Goal: Task Accomplishment & Management: Manage account settings

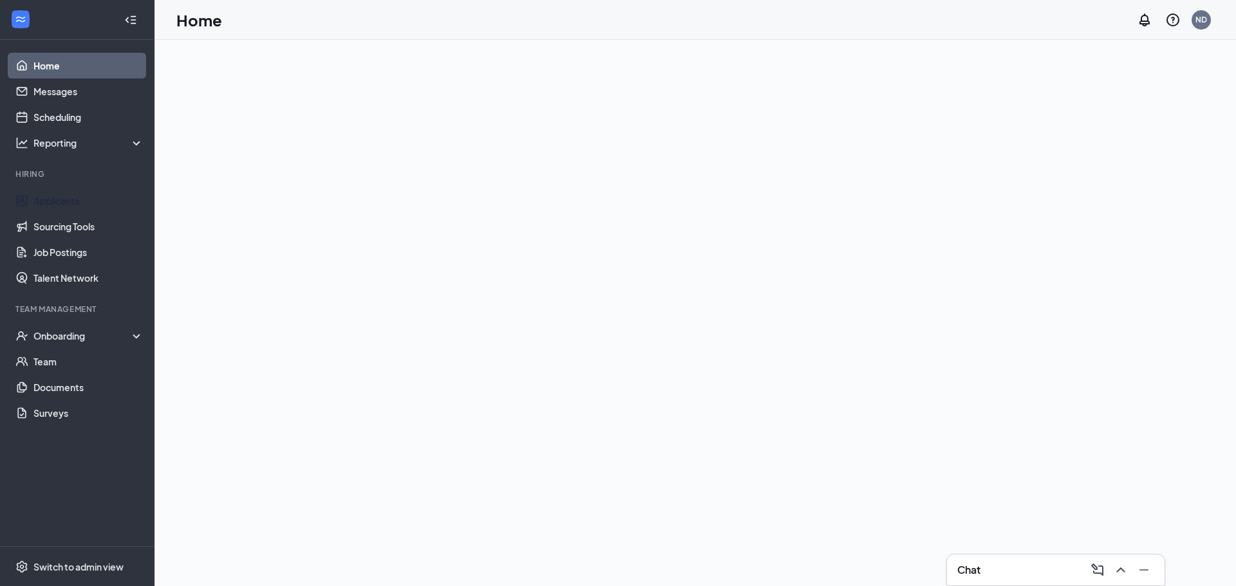
click at [57, 203] on link "Applicants" at bounding box center [88, 201] width 110 height 26
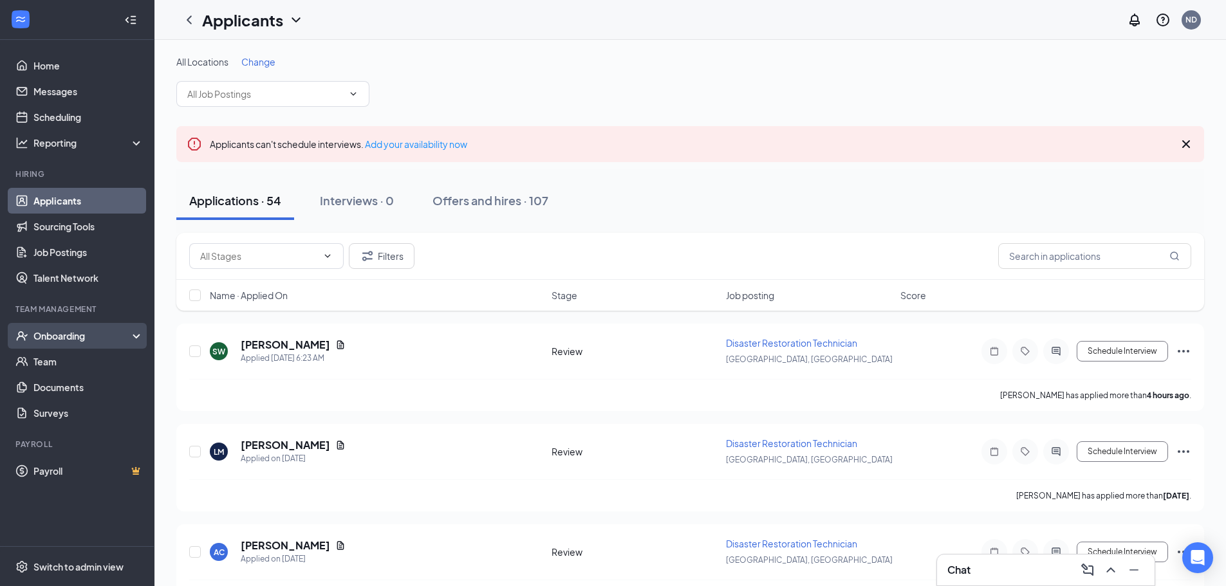
click at [72, 329] on div "Onboarding" at bounding box center [82, 335] width 99 height 13
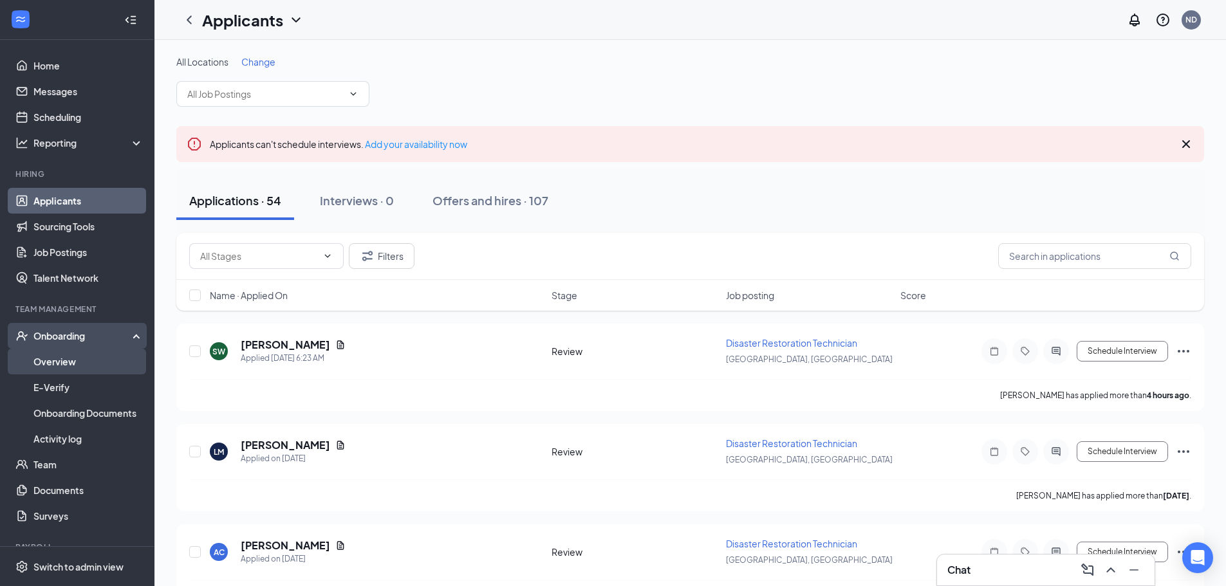
click at [76, 362] on link "Overview" at bounding box center [88, 362] width 110 height 26
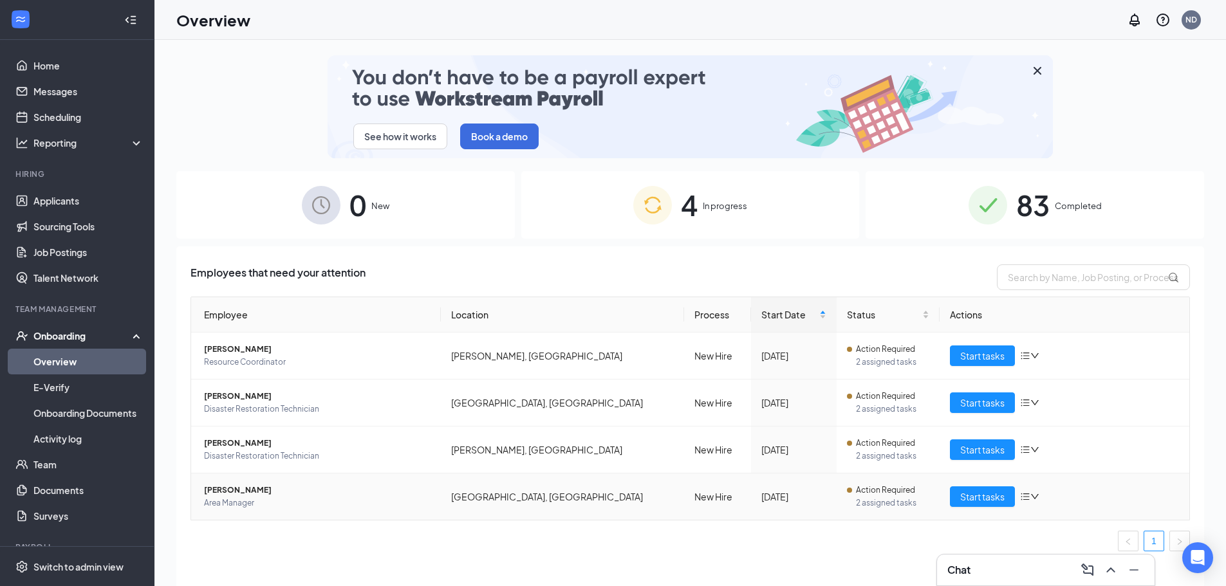
click at [226, 486] on span "[PERSON_NAME]" at bounding box center [317, 490] width 227 height 13
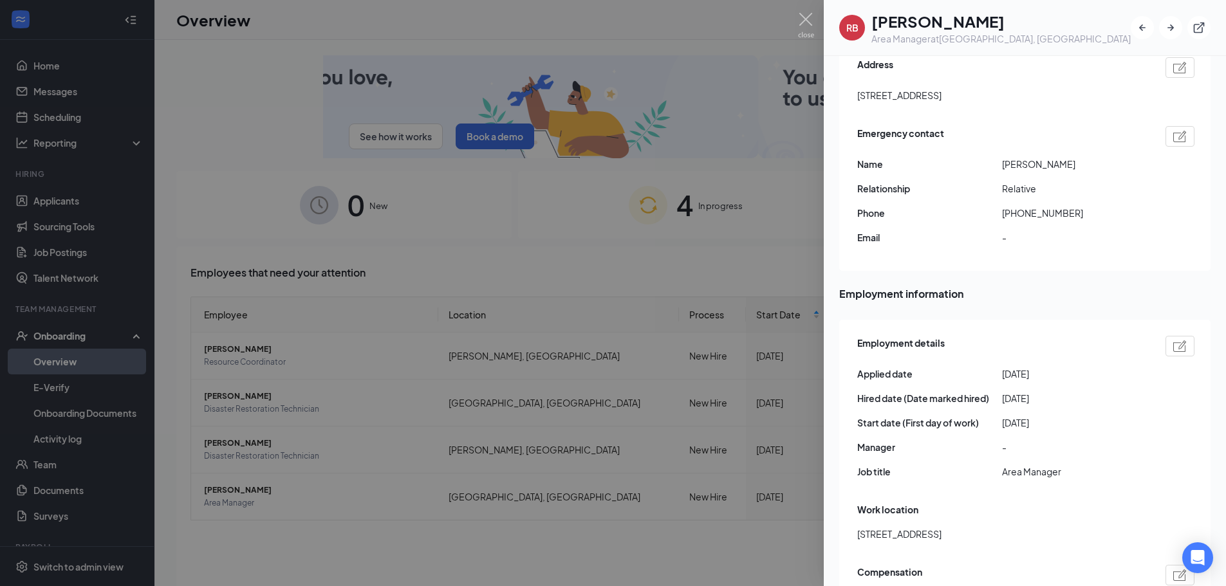
scroll to position [450, 0]
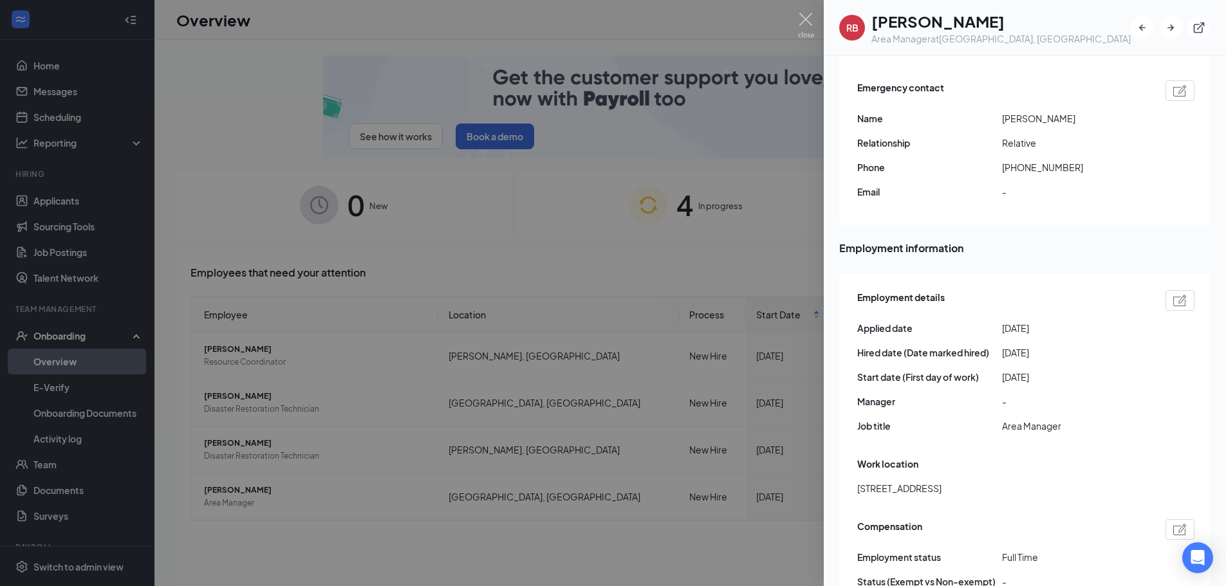
click at [1173, 295] on img at bounding box center [1180, 301] width 14 height 12
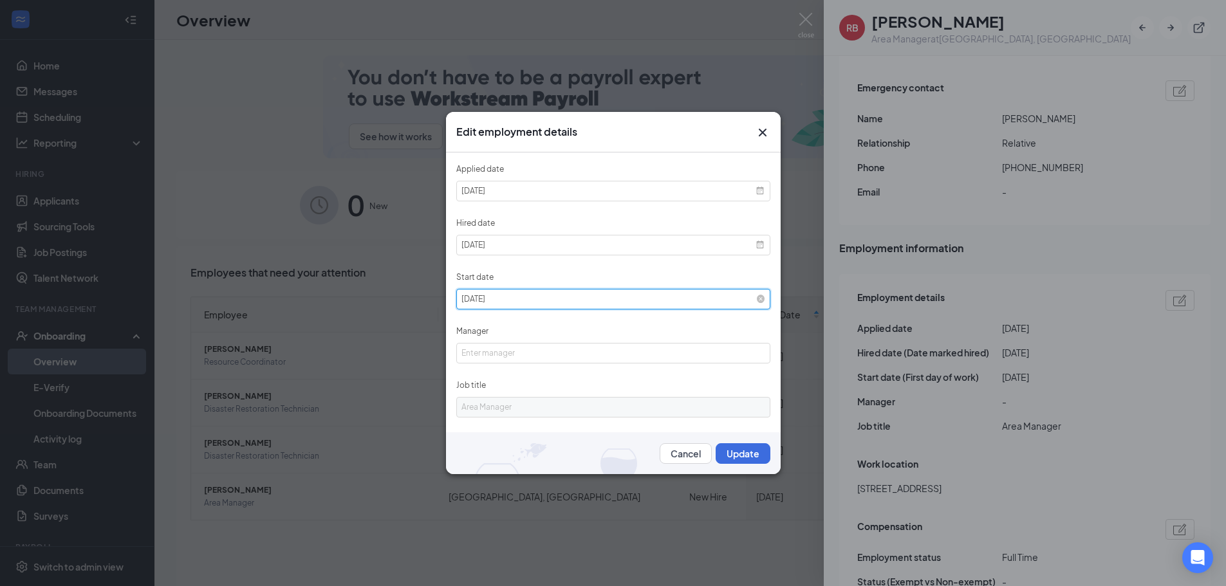
click at [632, 292] on input "[DATE]" at bounding box center [613, 299] width 314 height 21
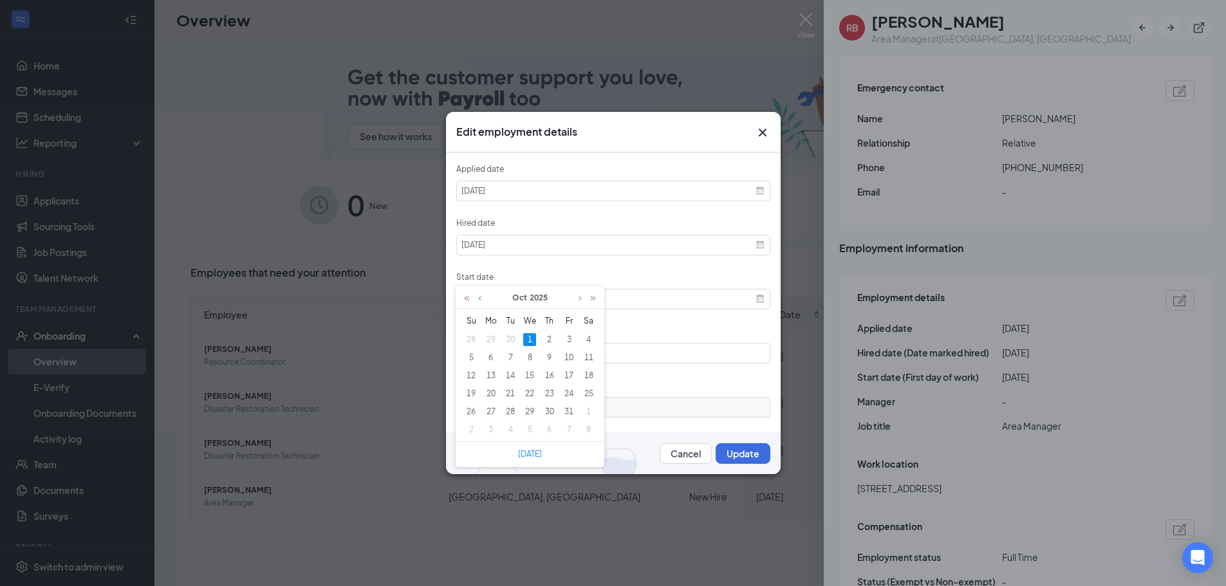
click at [477, 301] on link at bounding box center [480, 298] width 10 height 22
click at [527, 373] on div "17" at bounding box center [529, 375] width 13 height 13
type input "[DATE]"
click at [736, 457] on button "Update" at bounding box center [743, 453] width 55 height 21
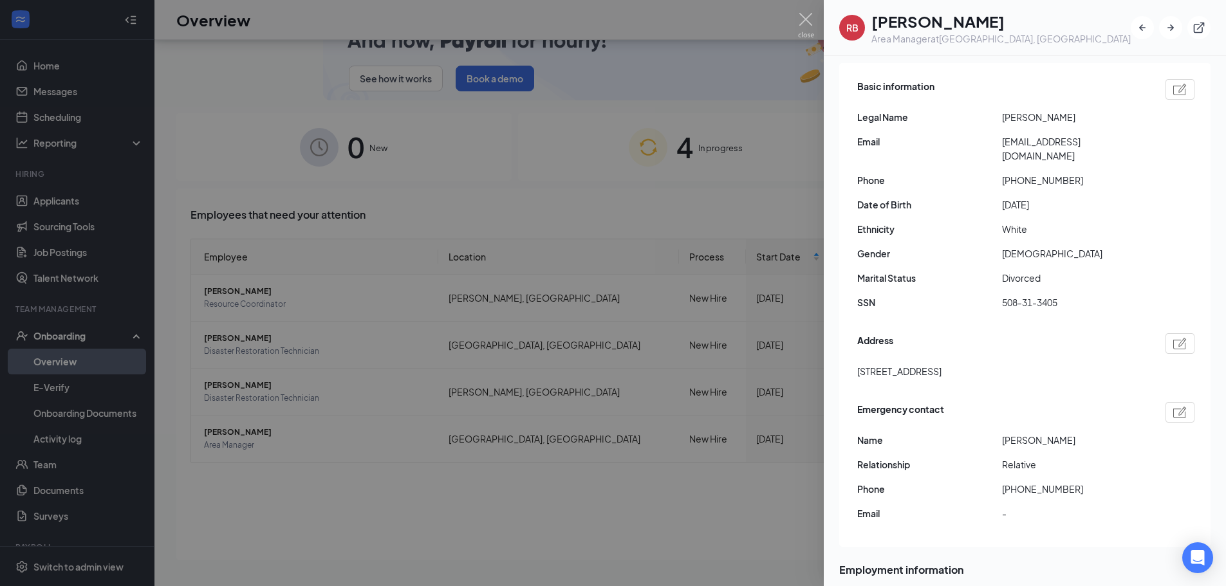
scroll to position [0, 0]
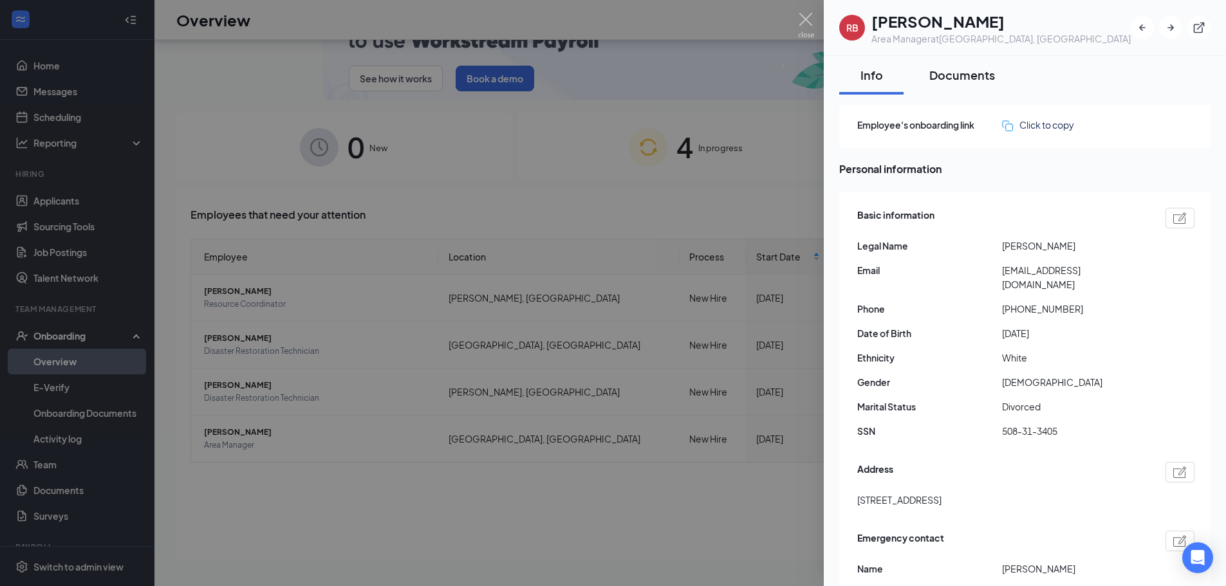
click at [955, 71] on div "Documents" at bounding box center [962, 75] width 66 height 16
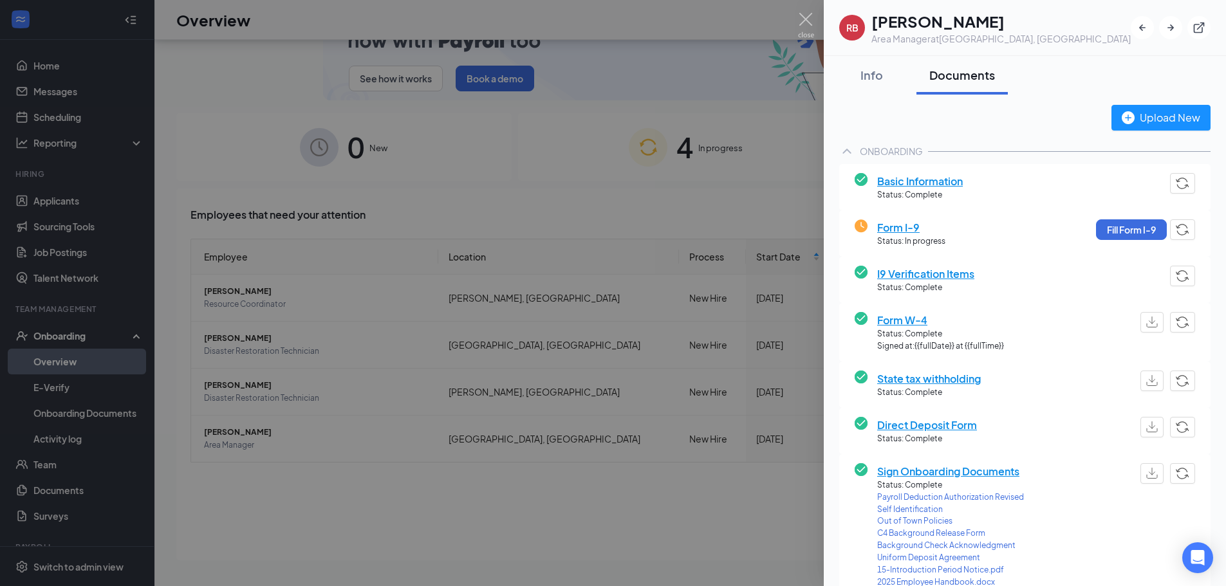
click at [895, 275] on span "I9 Verification Items" at bounding box center [925, 274] width 97 height 16
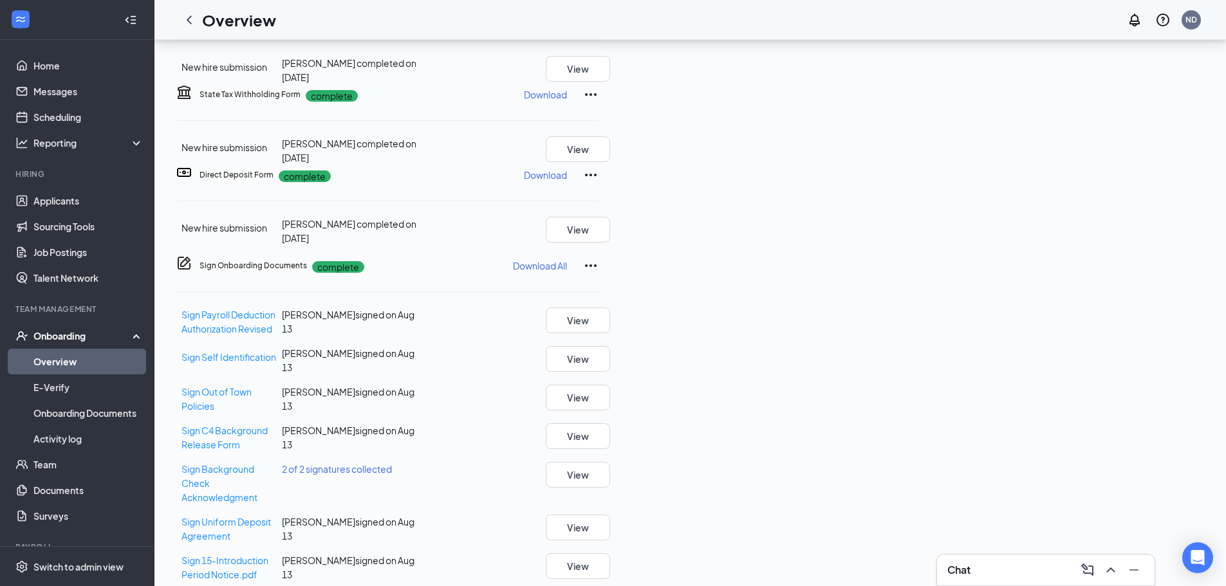
scroll to position [267, 0]
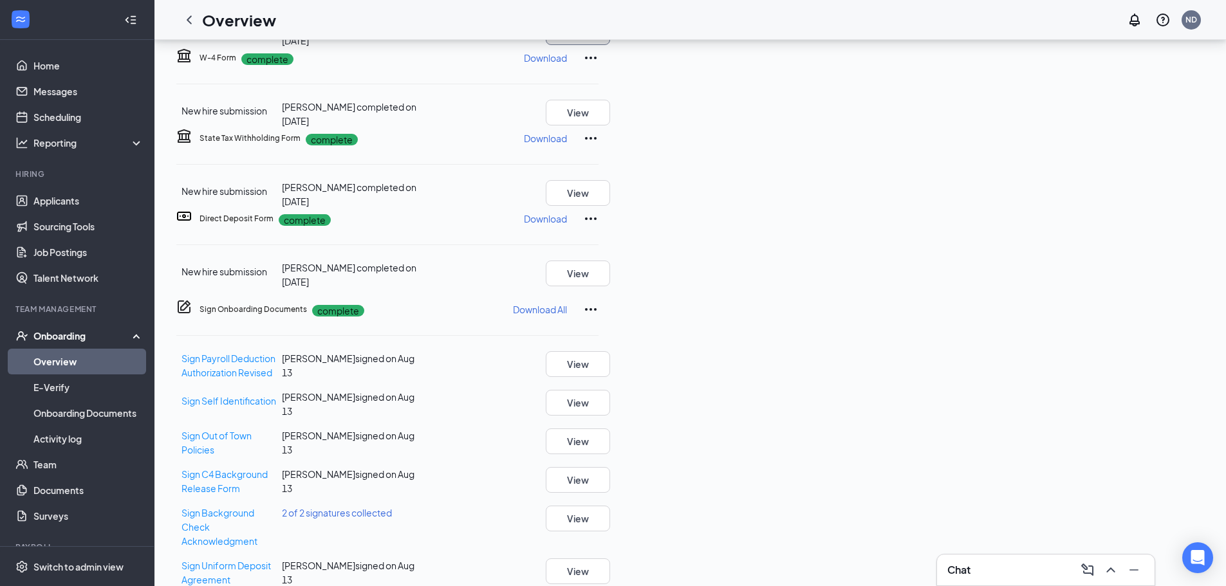
click at [610, 45] on button "View" at bounding box center [578, 32] width 64 height 26
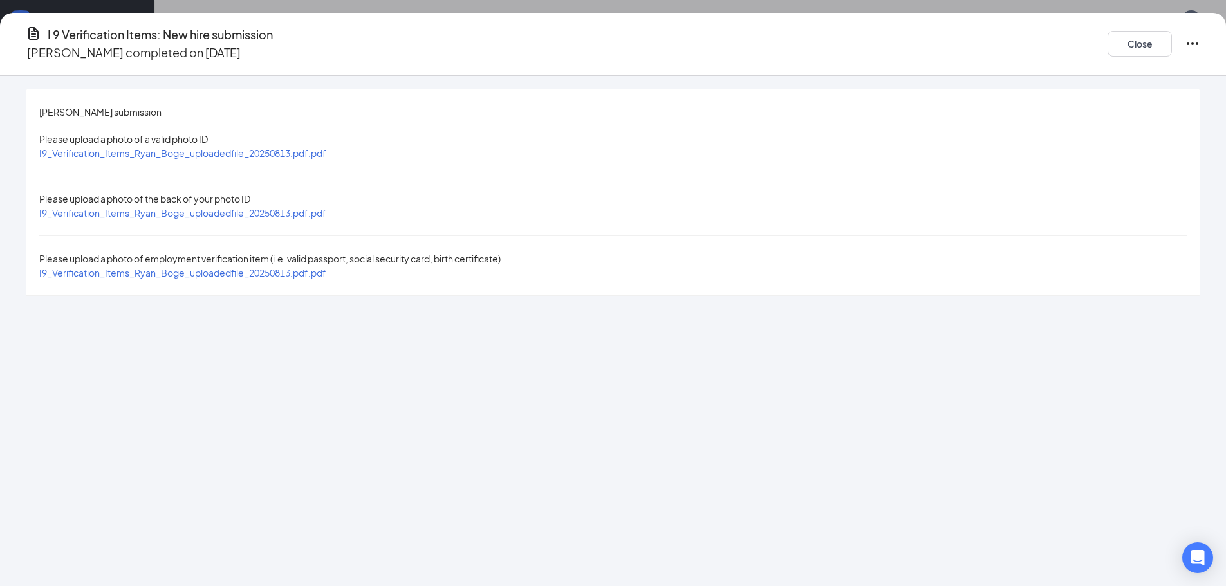
click at [317, 148] on div "[PERSON_NAME] submission Please upload a photo of a valid photo ID I9_Verificat…" at bounding box center [612, 192] width 1173 height 206
click at [326, 147] on span "I9_Verification_Items_Ryan_Boge_uploadedfile_20250813.pdf.pdf" at bounding box center [182, 153] width 287 height 12
click at [1107, 37] on button "Close" at bounding box center [1139, 44] width 64 height 26
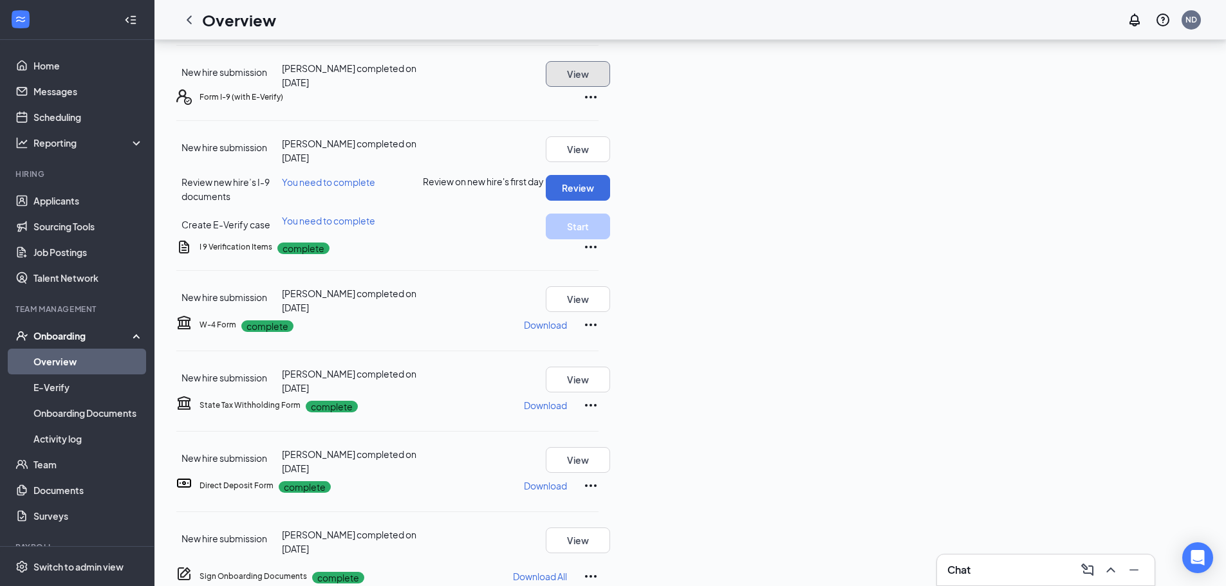
click at [610, 87] on button "View" at bounding box center [578, 74] width 64 height 26
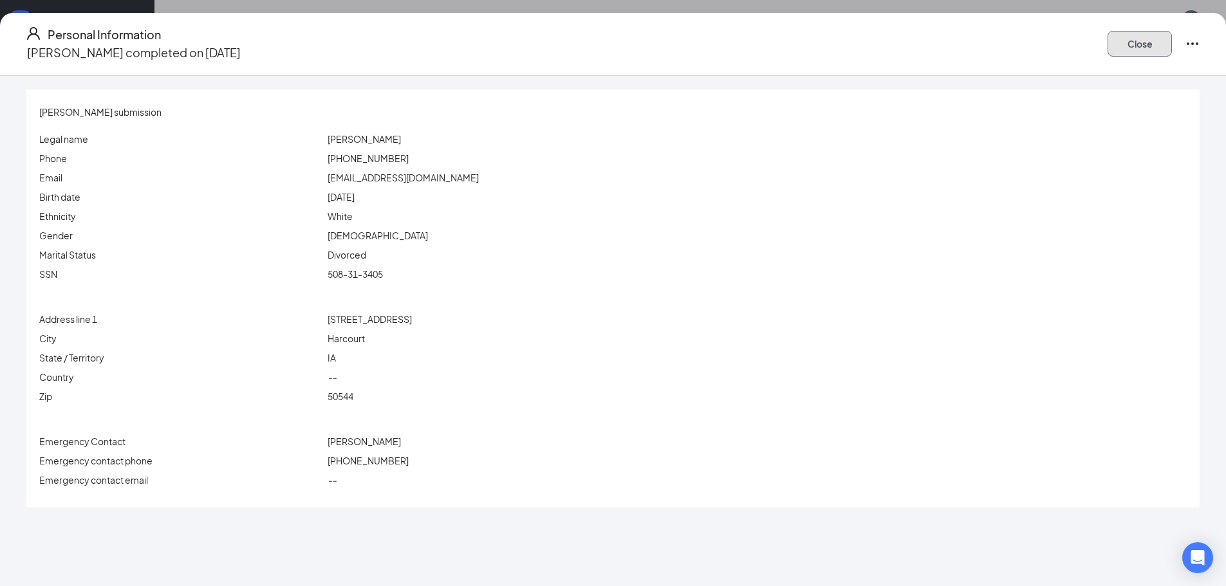
click at [1107, 35] on button "Close" at bounding box center [1139, 44] width 64 height 26
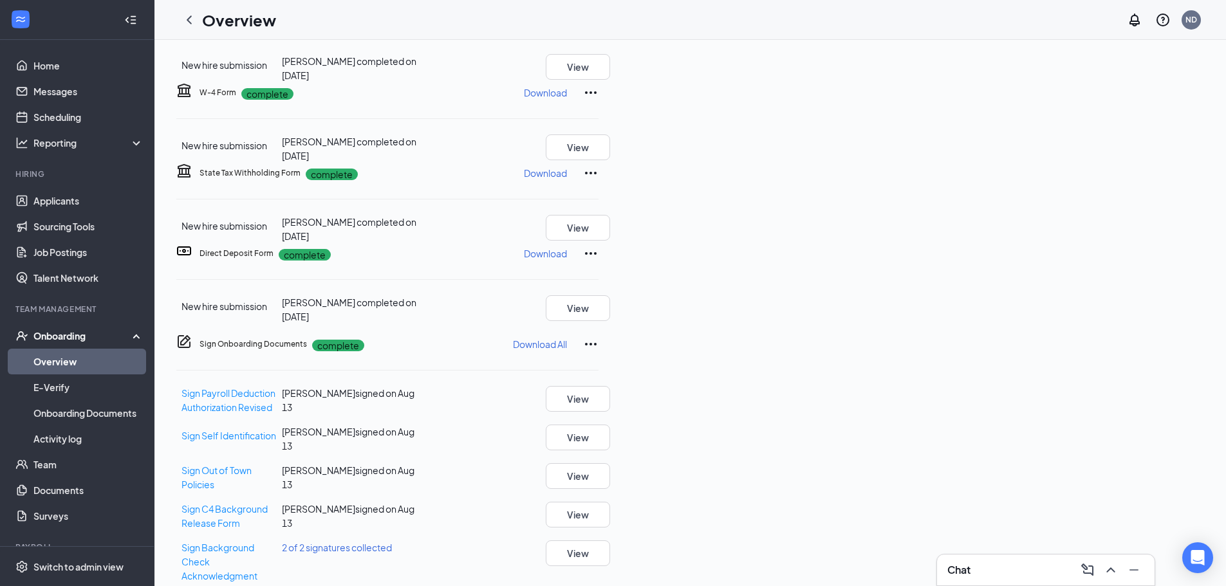
scroll to position [396, 0]
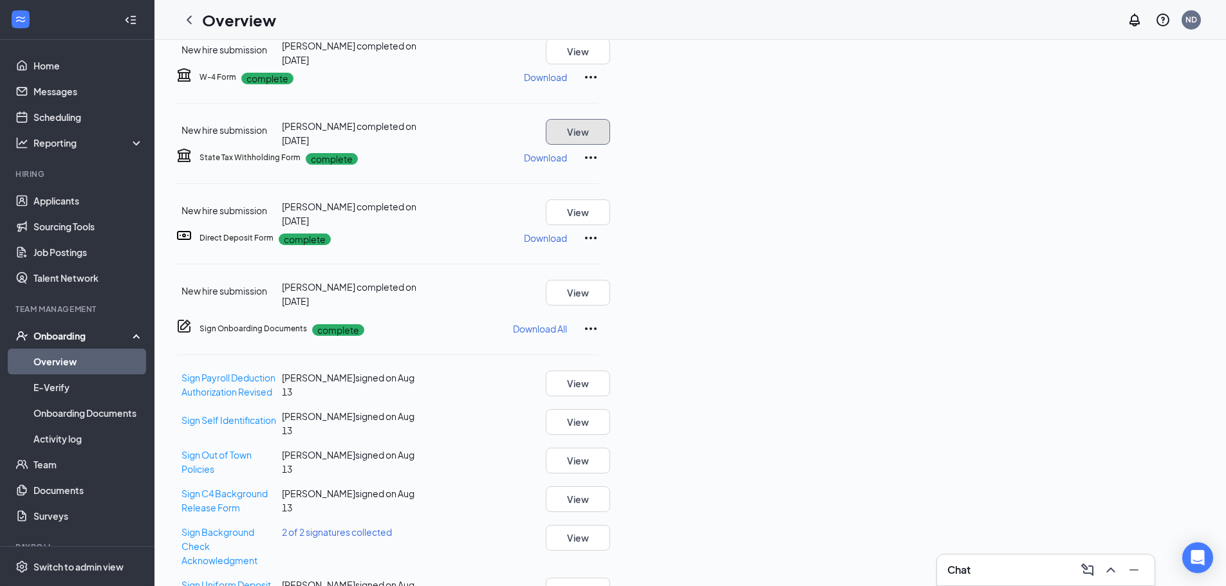
click at [610, 145] on button "View" at bounding box center [578, 132] width 64 height 26
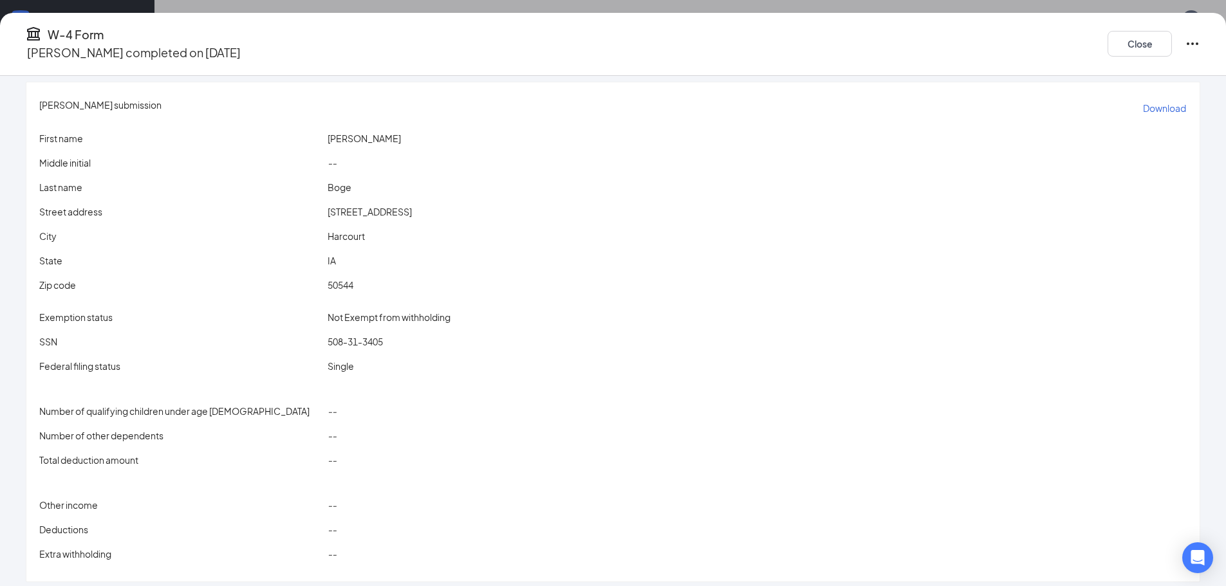
scroll to position [8, 0]
click at [1107, 36] on button "Close" at bounding box center [1139, 44] width 64 height 26
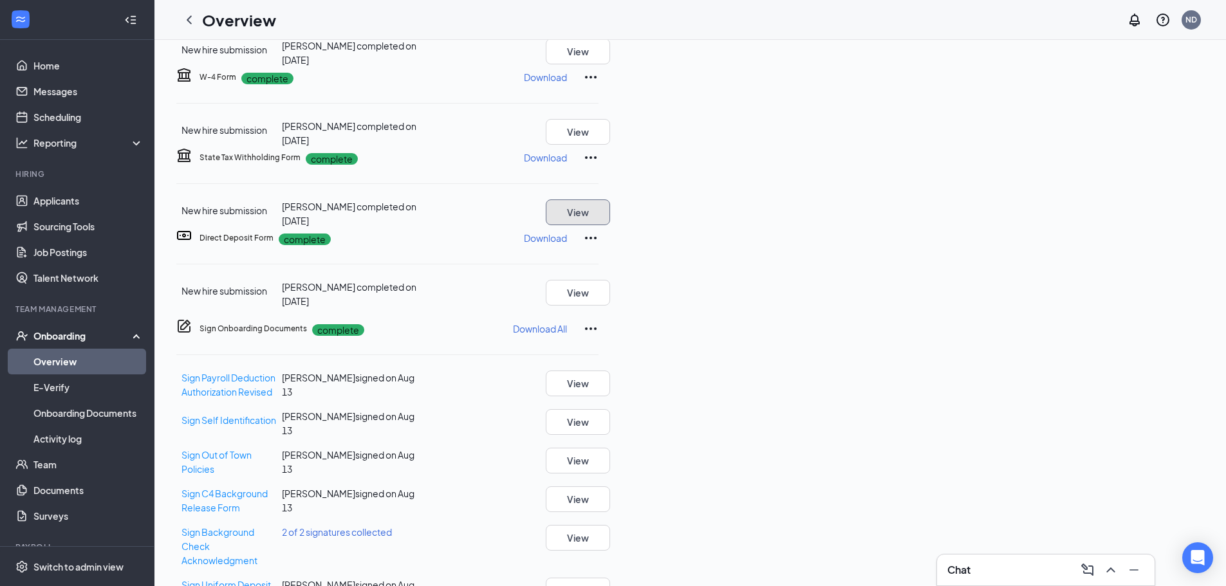
click at [610, 225] on button "View" at bounding box center [578, 212] width 64 height 26
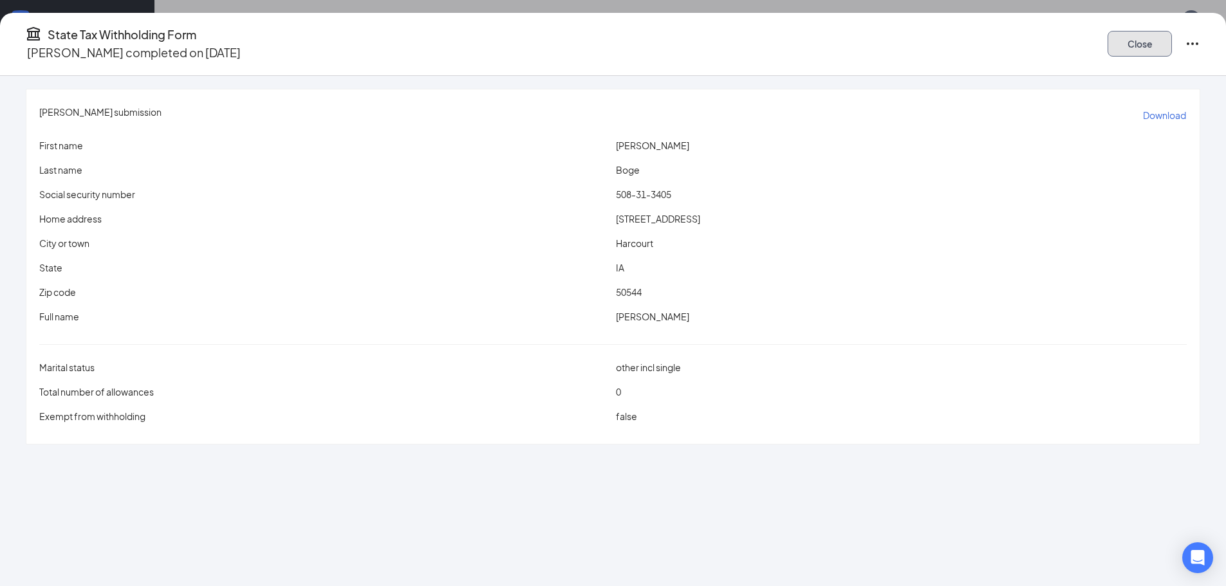
click at [1107, 44] on button "Close" at bounding box center [1139, 44] width 64 height 26
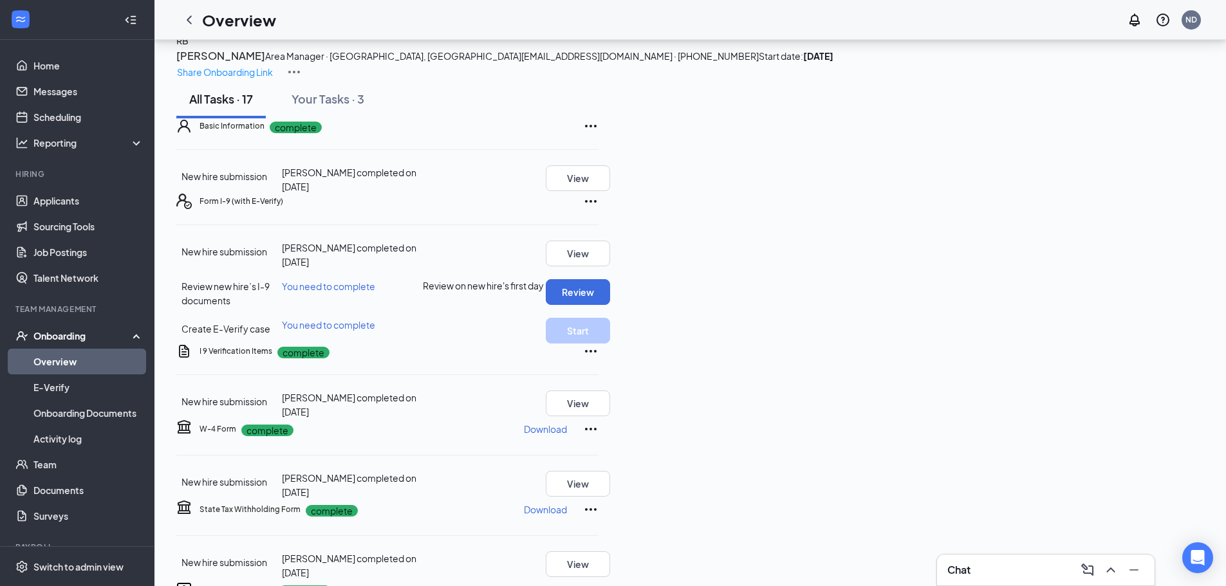
scroll to position [0, 0]
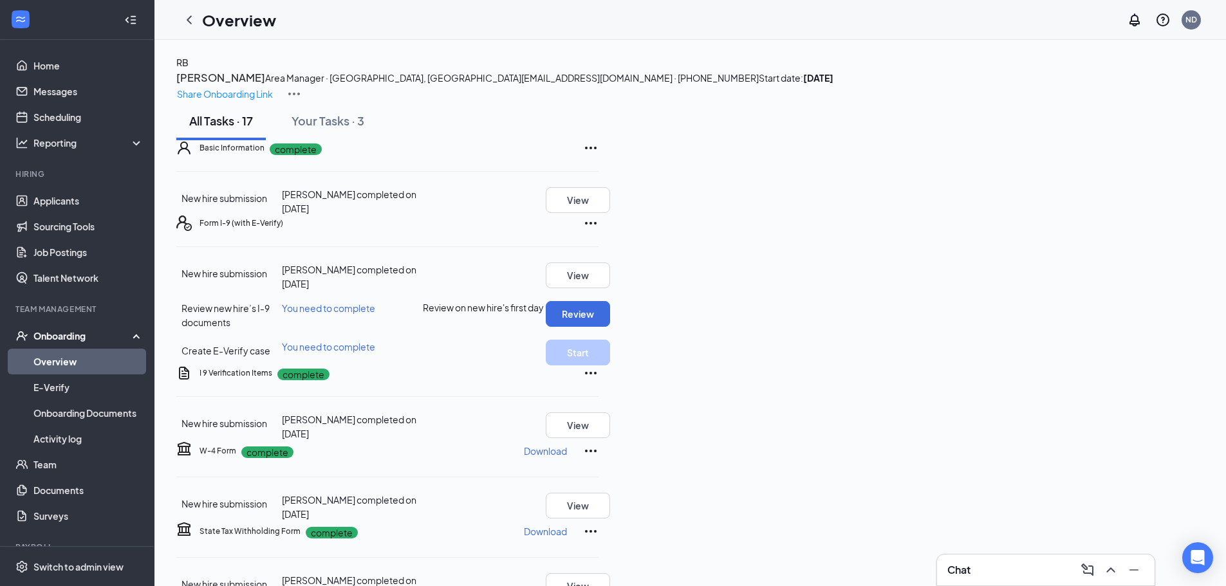
click at [191, 25] on icon "ChevronLeft" at bounding box center [188, 19] width 15 height 15
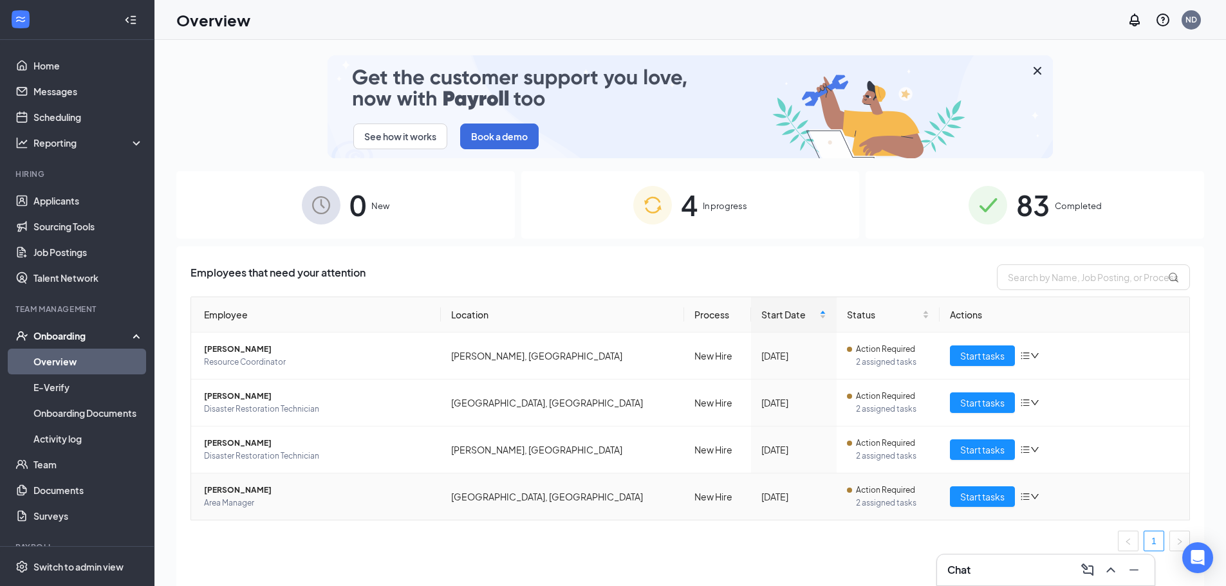
click at [228, 490] on span "[PERSON_NAME]" at bounding box center [317, 490] width 227 height 13
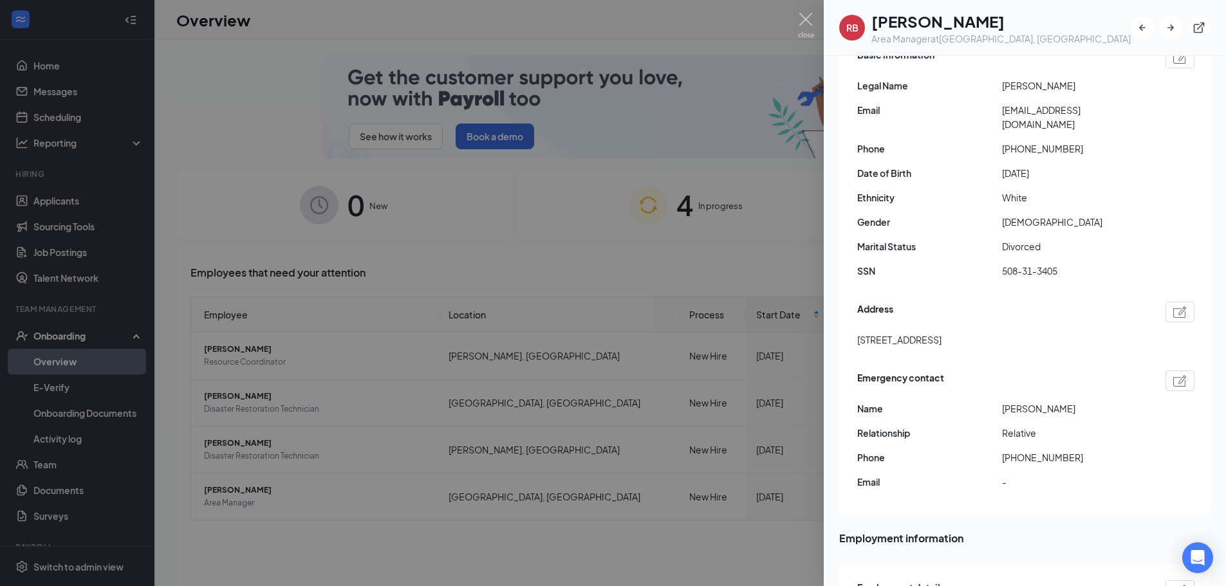
scroll to position [322, 0]
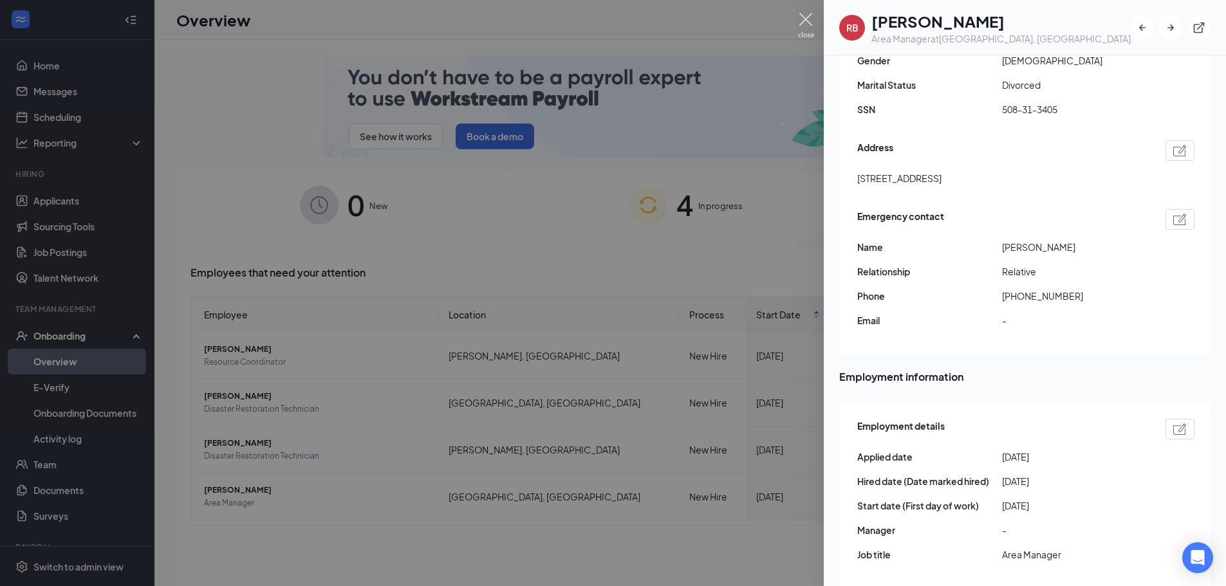
click at [804, 18] on img at bounding box center [806, 25] width 16 height 25
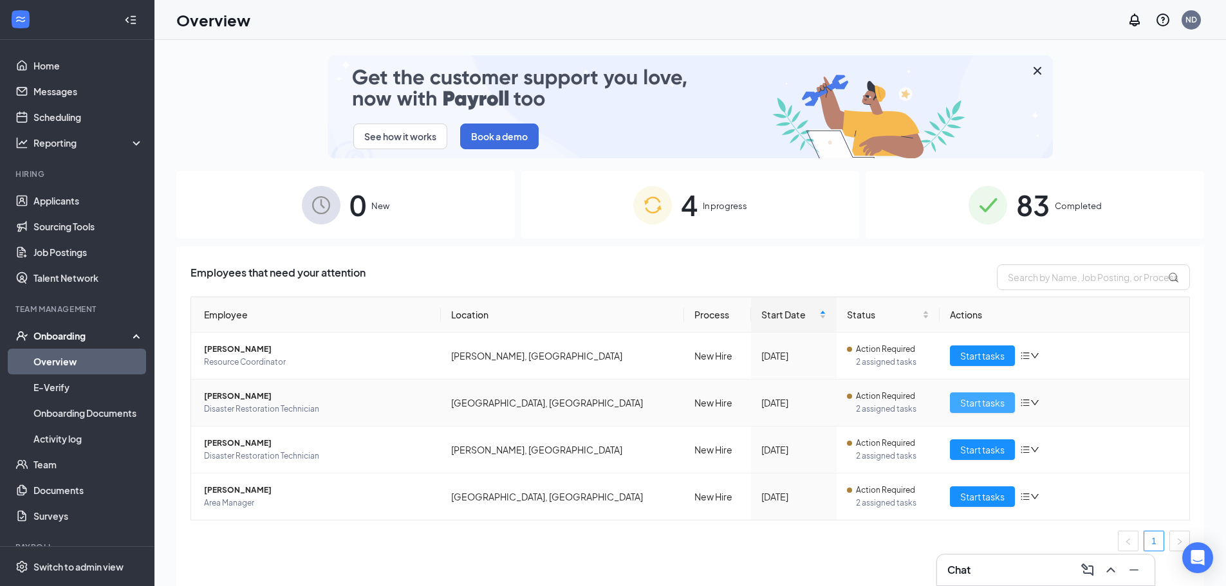
click at [990, 402] on span "Start tasks" at bounding box center [982, 403] width 44 height 14
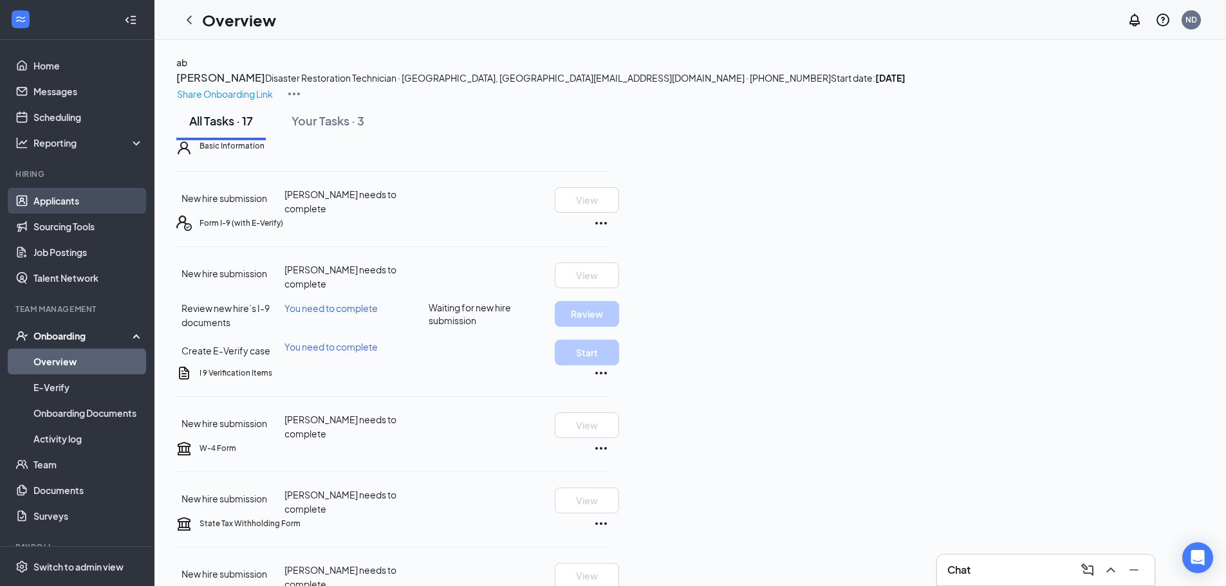
click at [64, 193] on link "Applicants" at bounding box center [88, 201] width 110 height 26
